Goal: Task Accomplishment & Management: Use online tool/utility

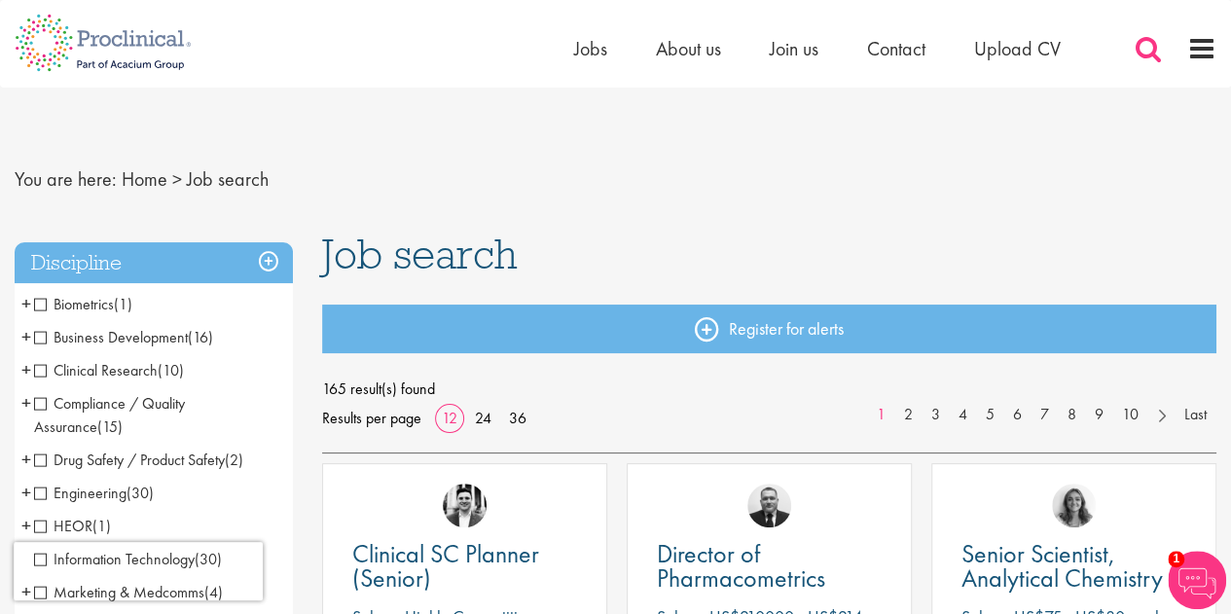
click at [1149, 46] on span at bounding box center [1148, 48] width 29 height 29
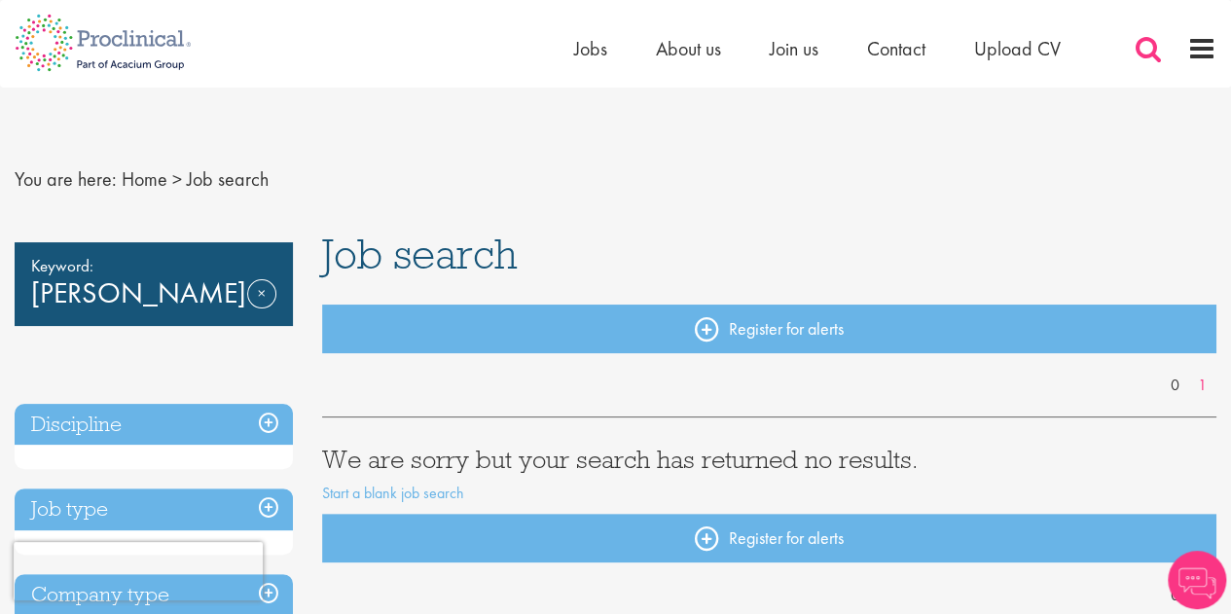
click at [1140, 51] on span at bounding box center [1148, 48] width 29 height 29
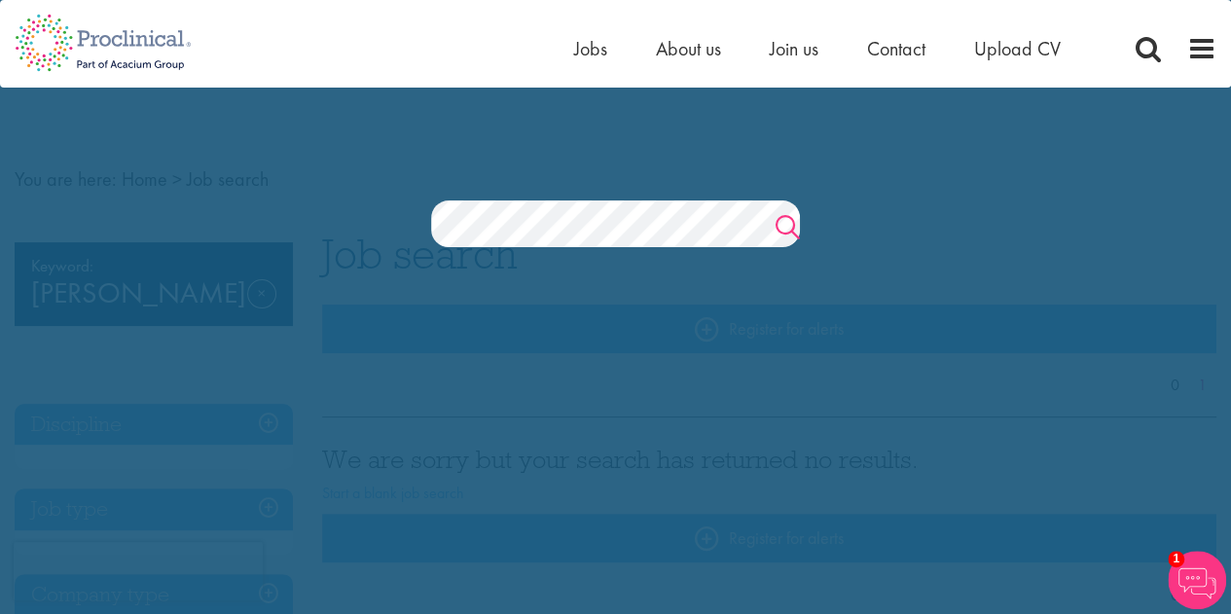
click at [785, 214] on link "Search" at bounding box center [788, 229] width 24 height 39
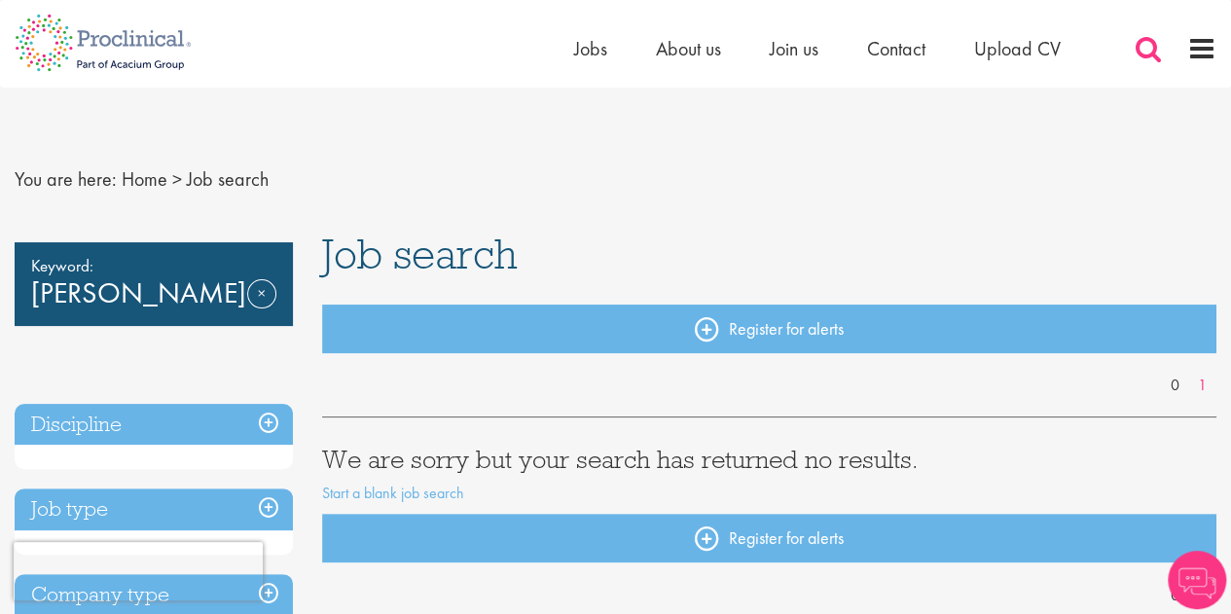
click at [1148, 56] on span at bounding box center [1148, 48] width 29 height 29
